Goal: Task Accomplishment & Management: Use online tool/utility

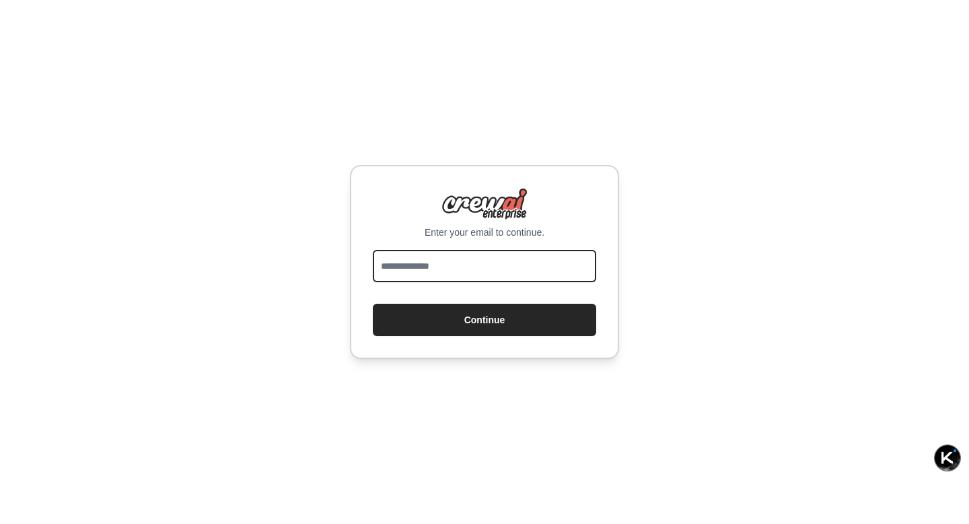
click at [464, 258] on input "email" at bounding box center [484, 266] width 223 height 32
type input "**********"
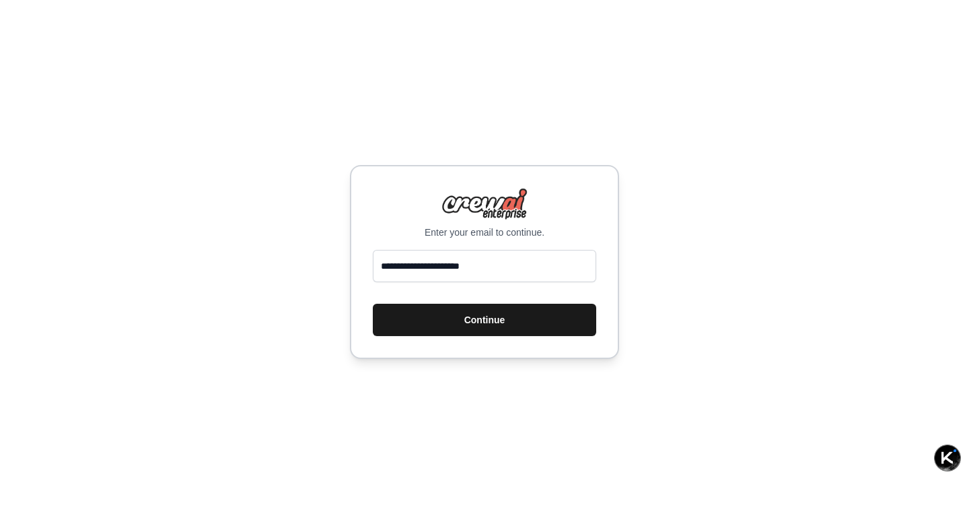
click at [462, 333] on button "Continue" at bounding box center [484, 319] width 223 height 32
click at [473, 322] on button "Continue" at bounding box center [484, 319] width 223 height 32
click at [486, 316] on button "Continue" at bounding box center [484, 319] width 223 height 32
click at [470, 310] on button "Continue" at bounding box center [484, 319] width 223 height 32
click at [469, 320] on button "Continue" at bounding box center [484, 319] width 223 height 32
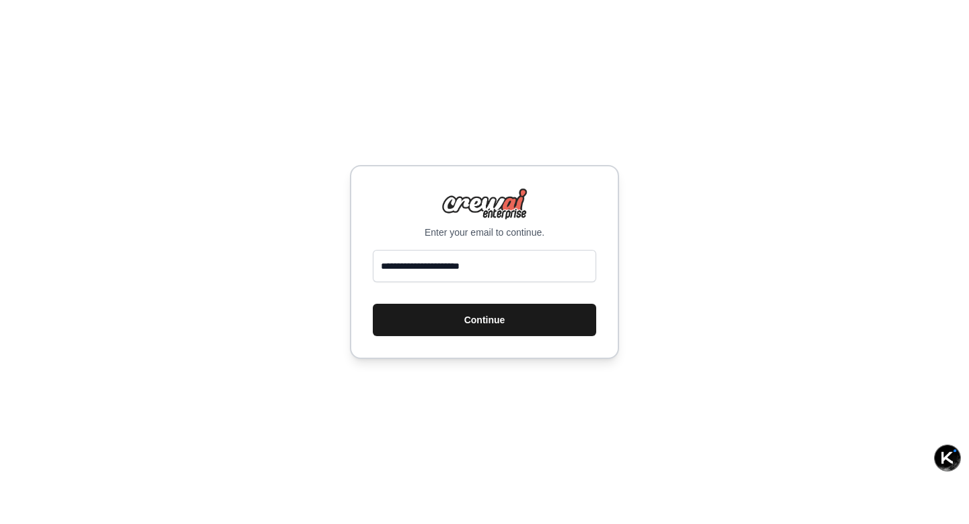
click at [469, 320] on button "Continue" at bounding box center [484, 319] width 223 height 32
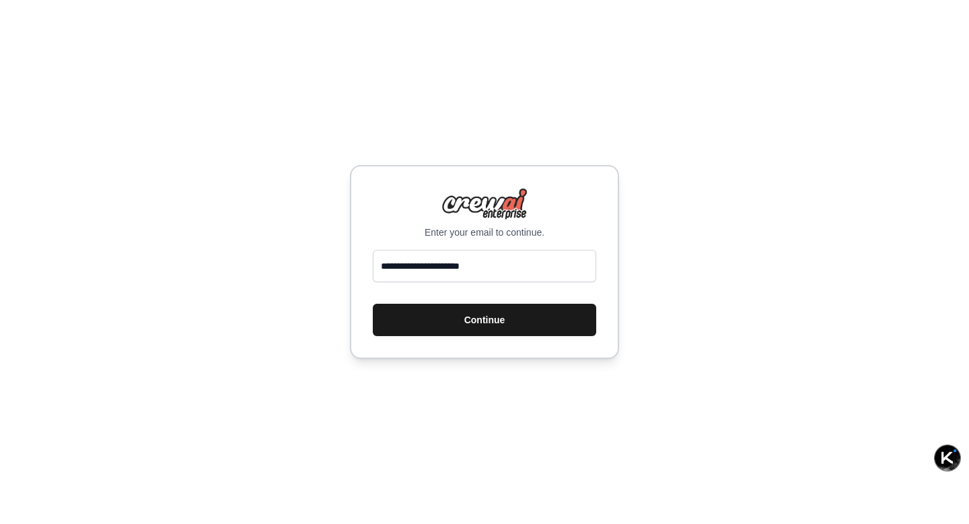
click at [469, 320] on button "Continue" at bounding box center [484, 319] width 223 height 32
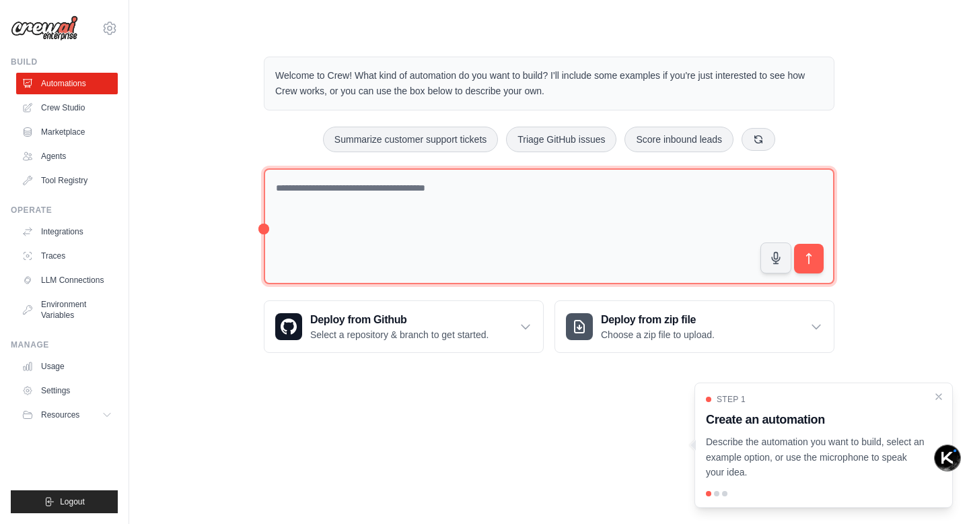
click at [356, 205] on textarea at bounding box center [549, 226] width 571 height 116
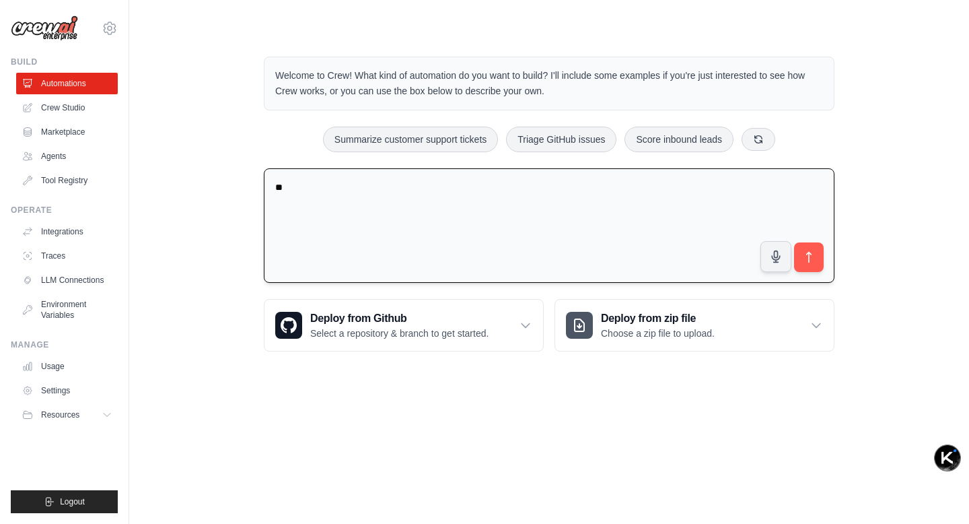
type textarea "*"
type textarea "*******"
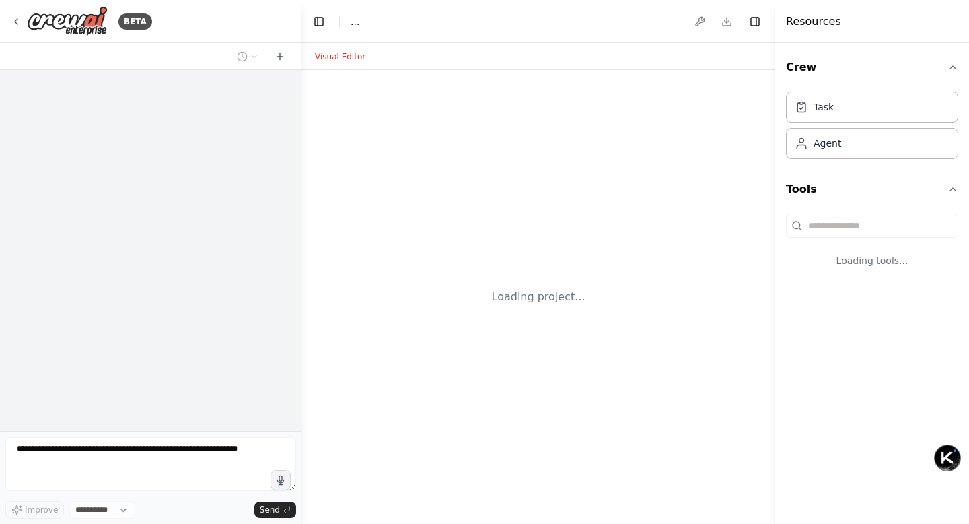
select select "****"
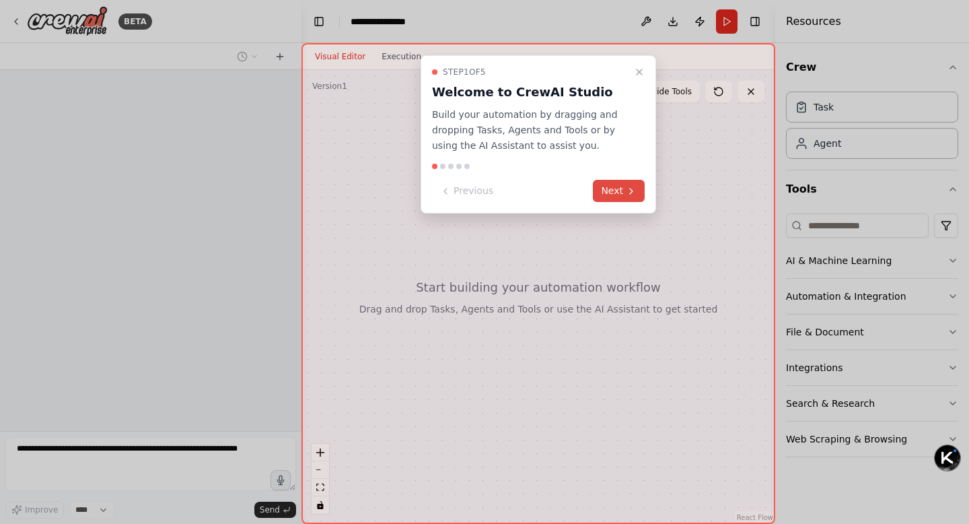
click at [622, 195] on button "Next" at bounding box center [619, 191] width 52 height 22
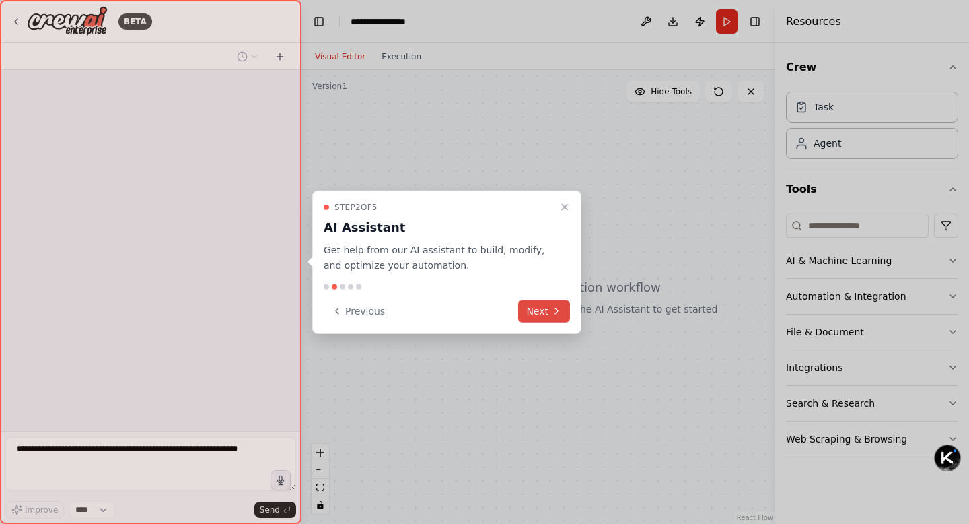
click at [550, 314] on button "Next" at bounding box center [544, 310] width 52 height 22
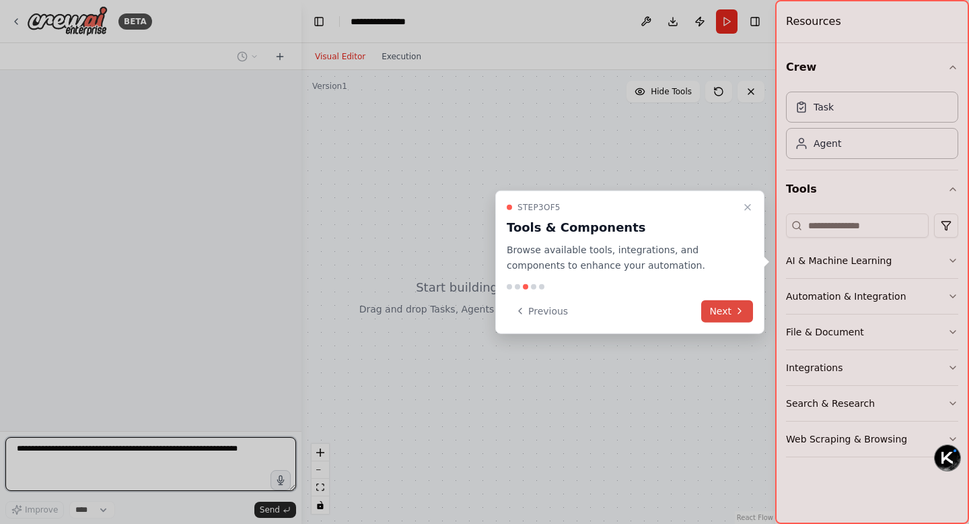
scroll to position [188, 0]
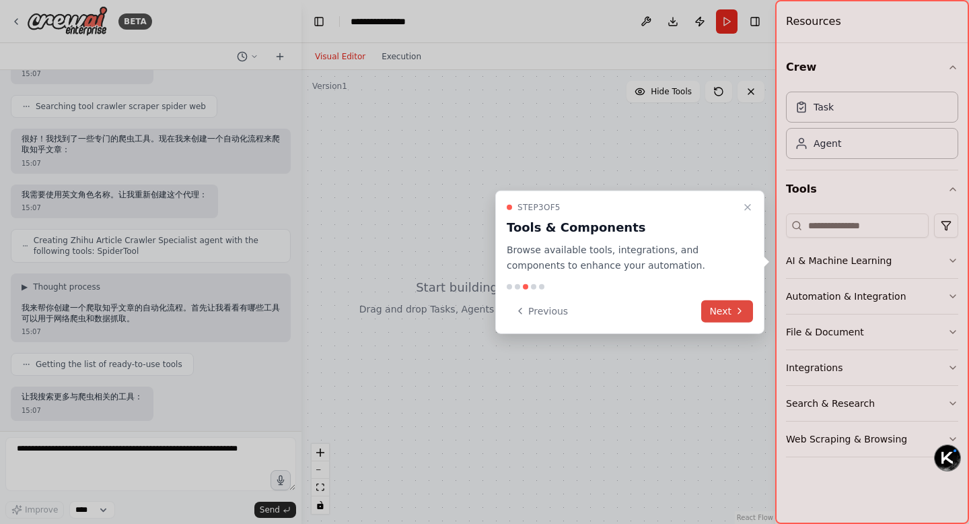
click at [717, 312] on button "Next" at bounding box center [727, 310] width 52 height 22
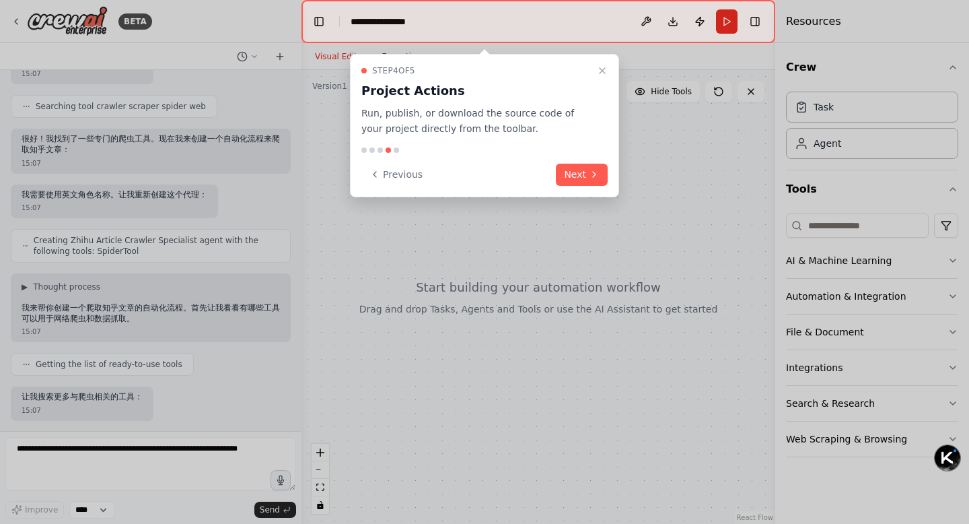
click at [586, 180] on button "Next" at bounding box center [582, 175] width 52 height 22
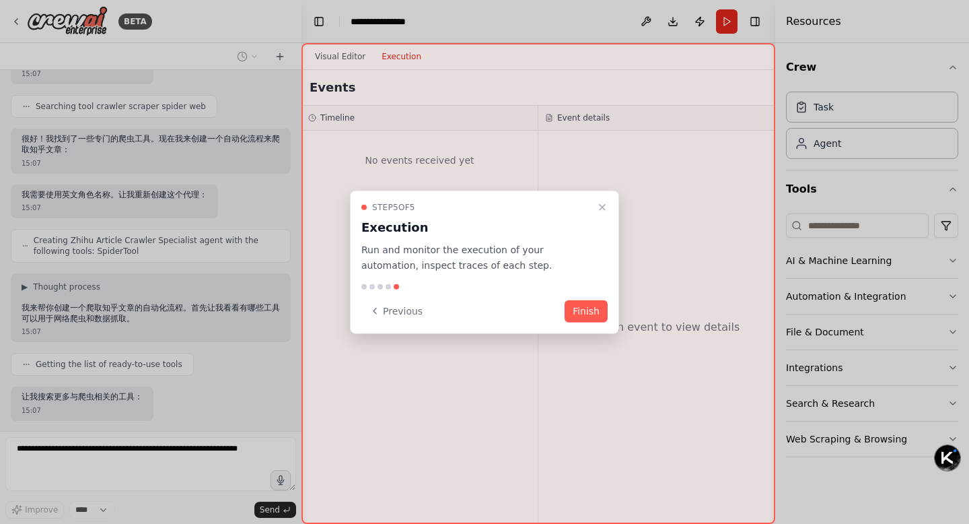
scroll to position [301, 0]
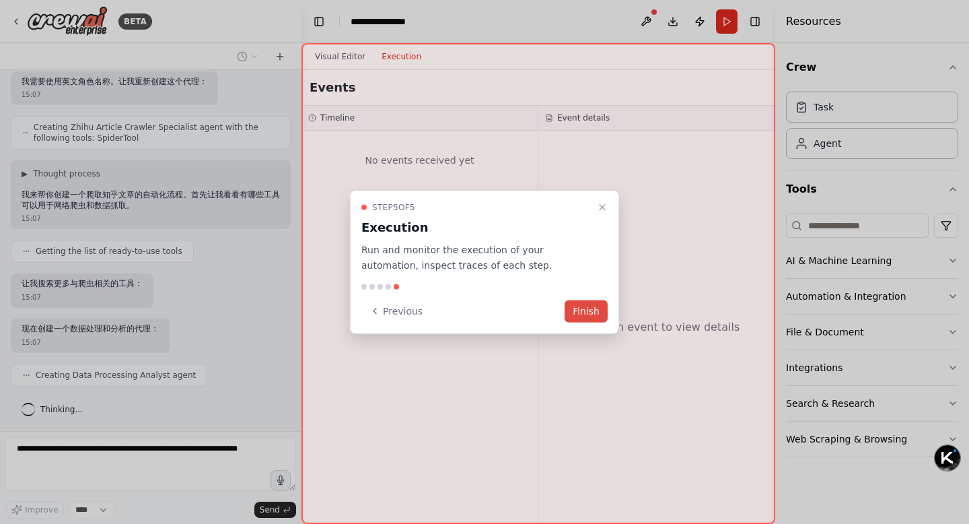
click at [583, 314] on button "Finish" at bounding box center [586, 310] width 43 height 22
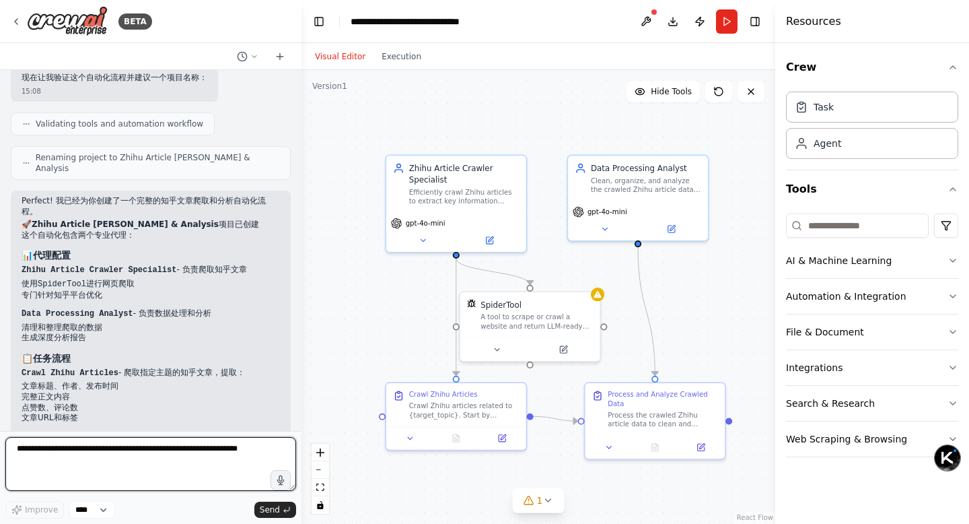
scroll to position [815, 0]
